Goal: Information Seeking & Learning: Learn about a topic

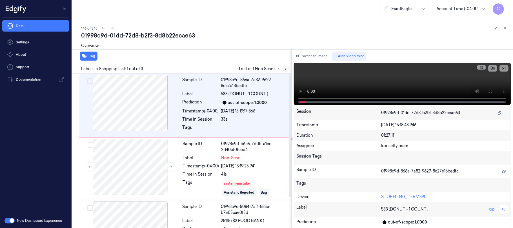
click at [284, 68] on icon at bounding box center [286, 69] width 4 height 4
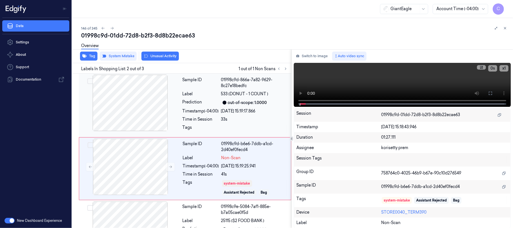
scroll to position [18, 0]
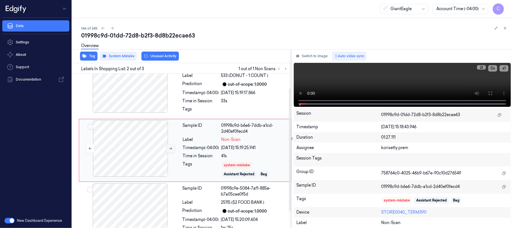
click at [169, 149] on icon at bounding box center [171, 149] width 4 height 4
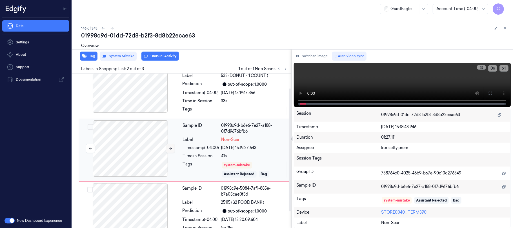
click at [169, 149] on icon at bounding box center [171, 149] width 4 height 4
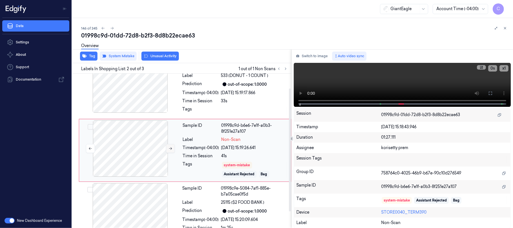
click at [169, 149] on icon at bounding box center [171, 149] width 4 height 4
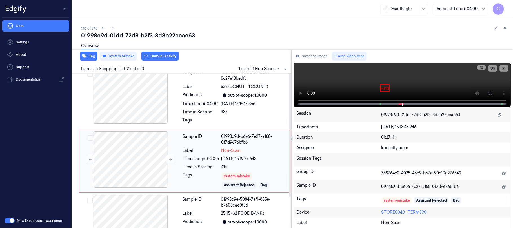
scroll to position [0, 0]
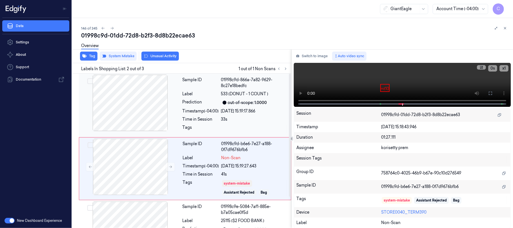
click at [143, 104] on div at bounding box center [130, 103] width 100 height 56
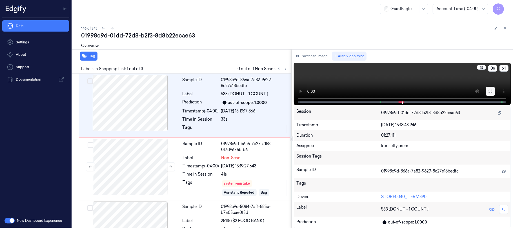
click at [493, 90] on button at bounding box center [490, 91] width 9 height 9
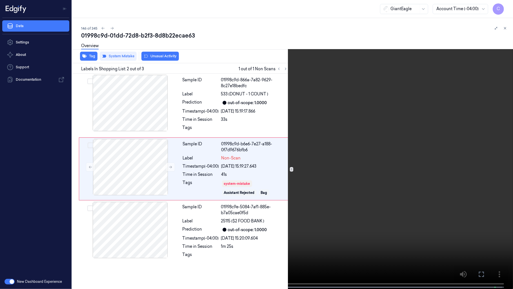
click at [192, 179] on video at bounding box center [256, 145] width 513 height 290
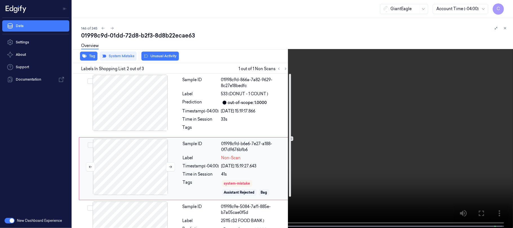
scroll to position [37, 0]
